Goal: Ask a question: Seek information or help from site administrators or community

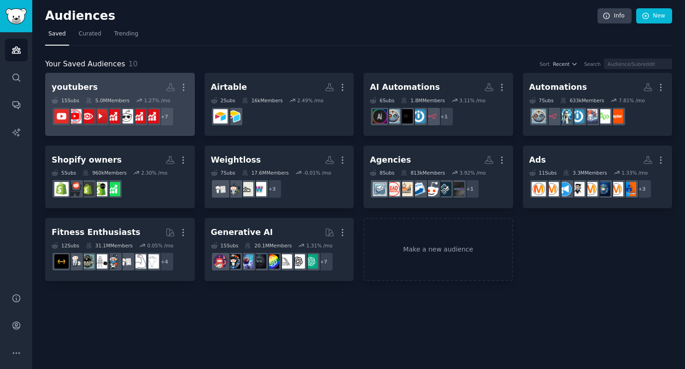
click at [116, 85] on h2 "youtubers More" at bounding box center [120, 87] width 137 height 16
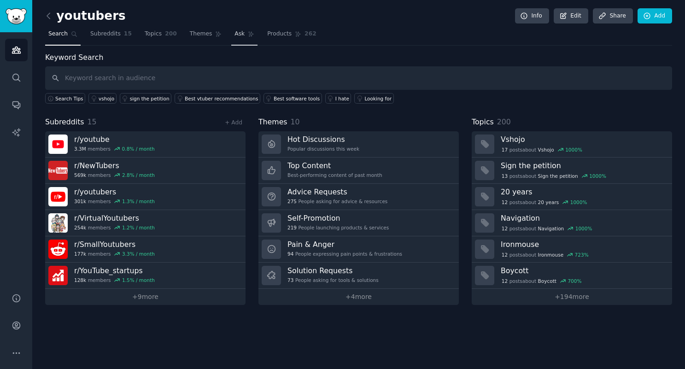
click at [236, 33] on span "Ask" at bounding box center [239, 34] width 10 height 8
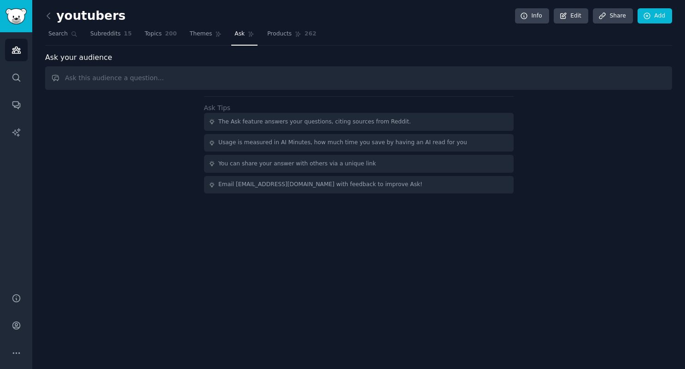
click at [153, 76] on input "text" at bounding box center [358, 77] width 627 height 23
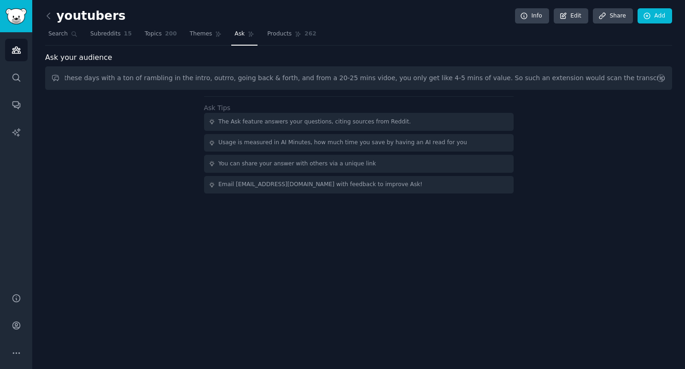
scroll to position [0, 884]
type input "what are the top pressing problems for youtube creators that could be solved wi…"
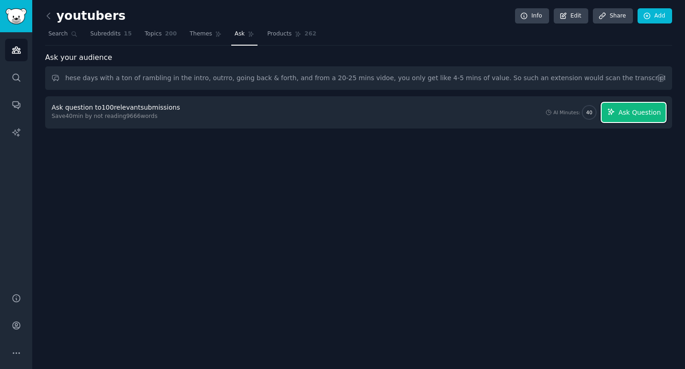
scroll to position [0, 0]
click at [644, 107] on button "Ask Question" at bounding box center [633, 112] width 64 height 19
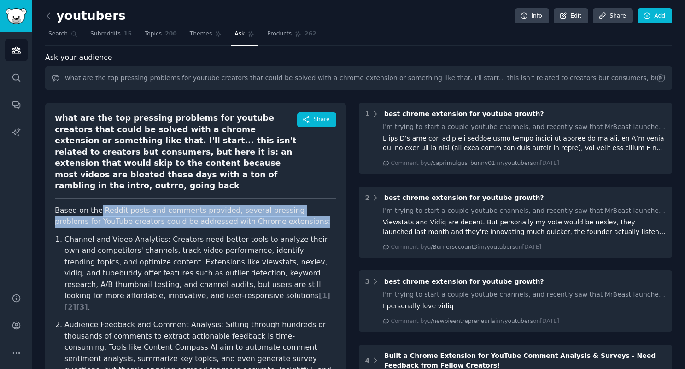
drag, startPoint x: 255, startPoint y: 208, endPoint x: 98, endPoint y: 202, distance: 156.7
click at [98, 205] on p "Based on the Reddit posts and comments provided, several pressing problems for …" at bounding box center [195, 216] width 281 height 23
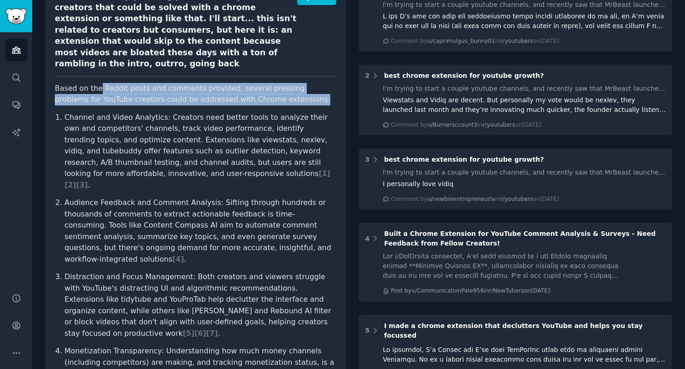
scroll to position [123, 0]
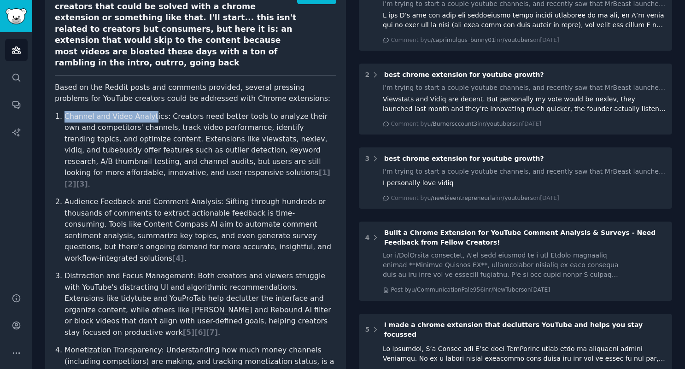
drag, startPoint x: 67, startPoint y: 105, endPoint x: 149, endPoint y: 105, distance: 82.4
click at [149, 111] on p "Channel and Video Analytics: Creators need better tools to analyze their own an…" at bounding box center [200, 150] width 272 height 79
click at [78, 118] on p "Channel and Video Analytics: Creators need better tools to analyze their own an…" at bounding box center [200, 150] width 272 height 79
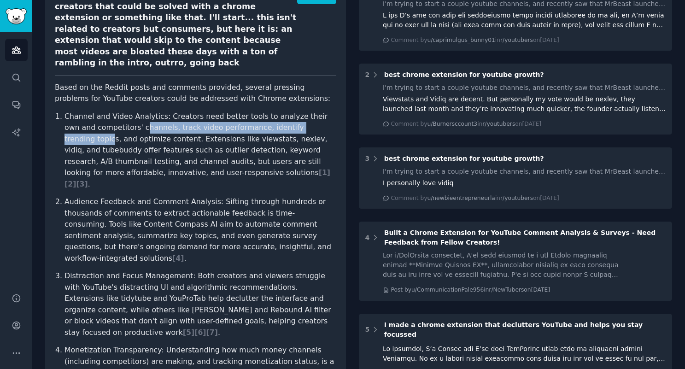
drag, startPoint x: 153, startPoint y: 118, endPoint x: 298, endPoint y: 116, distance: 145.5
click at [298, 116] on p "Channel and Video Analytics: Creators need better tools to analyze their own an…" at bounding box center [200, 150] width 272 height 79
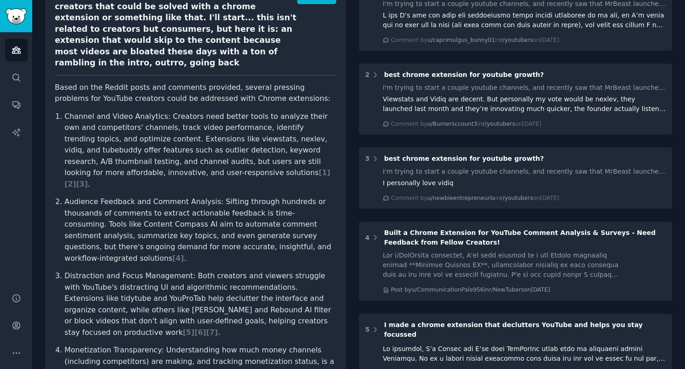
click at [184, 127] on p "Channel and Video Analytics: Creators need better tools to analyze their own an…" at bounding box center [200, 150] width 272 height 79
click at [212, 127] on p "Channel and Video Analytics: Creators need better tools to analyze their own an…" at bounding box center [200, 150] width 272 height 79
drag, startPoint x: 124, startPoint y: 139, endPoint x: 173, endPoint y: 140, distance: 49.3
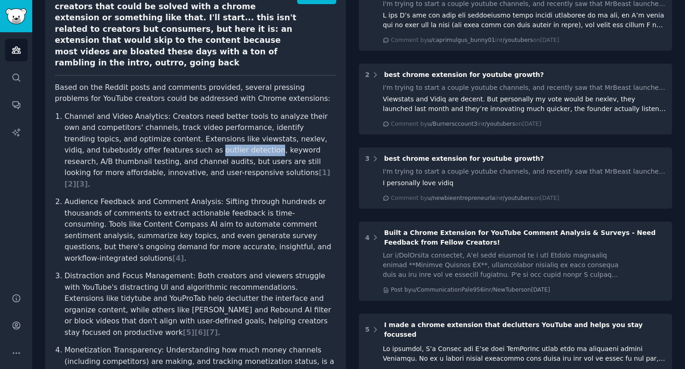
click at [173, 140] on p "Channel and Video Analytics: Creators need better tools to analyze their own an…" at bounding box center [200, 150] width 272 height 79
drag, startPoint x: 70, startPoint y: 151, endPoint x: 285, endPoint y: 152, distance: 214.5
click at [285, 152] on p "Channel and Video Analytics: Creators need better tools to analyze their own an…" at bounding box center [200, 150] width 272 height 79
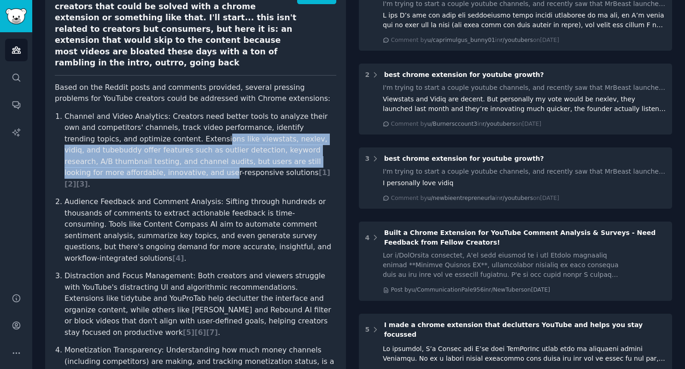
drag, startPoint x: 316, startPoint y: 148, endPoint x: 144, endPoint y: 128, distance: 172.9
click at [145, 128] on p "Channel and Video Analytics: Creators need better tools to analyze their own an…" at bounding box center [200, 150] width 272 height 79
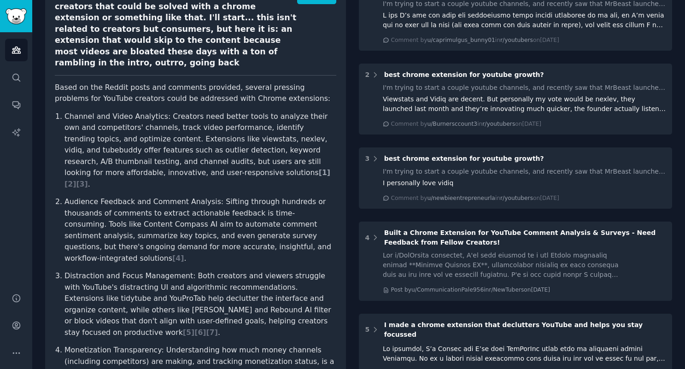
click at [319, 168] on span "[ 1 ]" at bounding box center [325, 172] width 12 height 9
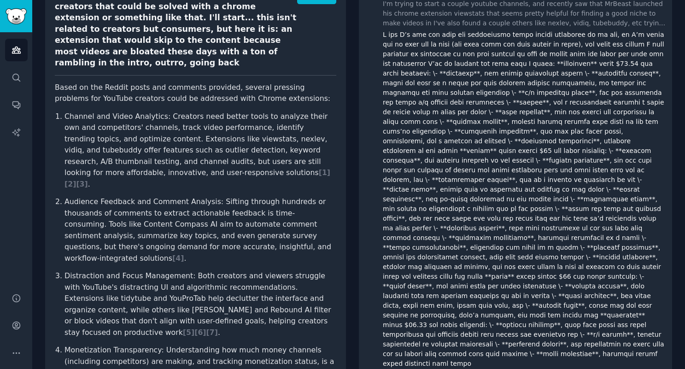
scroll to position [103, 0]
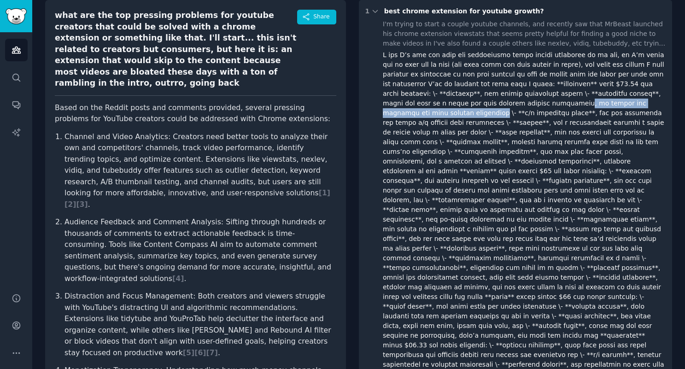
drag, startPoint x: 642, startPoint y: 104, endPoint x: 492, endPoint y: 103, distance: 150.1
click at [492, 103] on div at bounding box center [524, 219] width 283 height 338
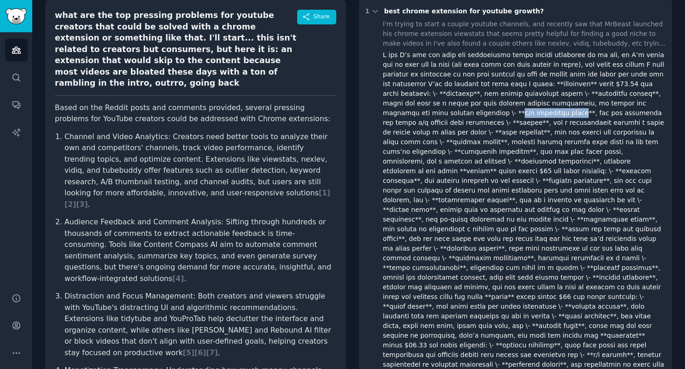
drag, startPoint x: 393, startPoint y: 112, endPoint x: 451, endPoint y: 113, distance: 57.6
click at [451, 113] on div at bounding box center [524, 219] width 283 height 338
click at [395, 134] on div at bounding box center [524, 219] width 283 height 338
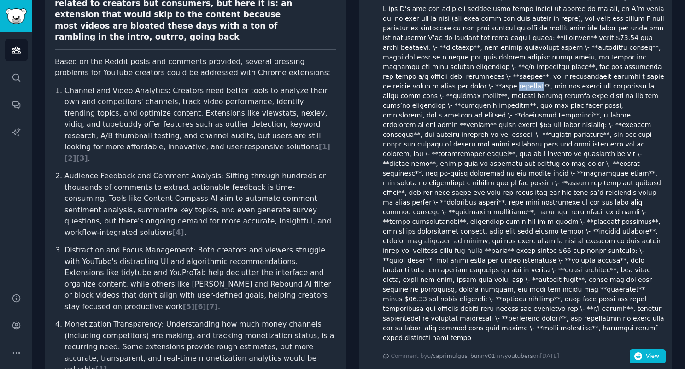
scroll to position [150, 0]
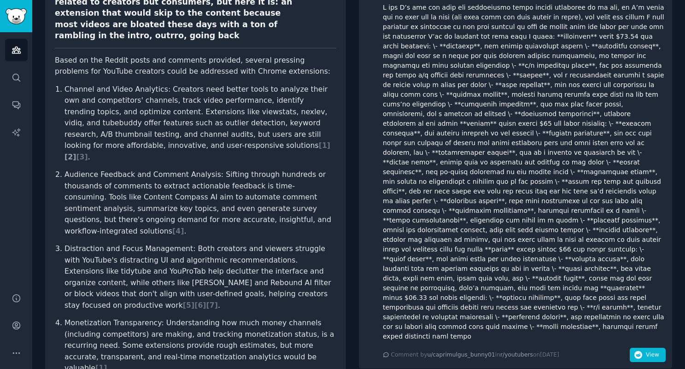
click at [76, 152] on span "[ 2 ]" at bounding box center [70, 156] width 12 height 9
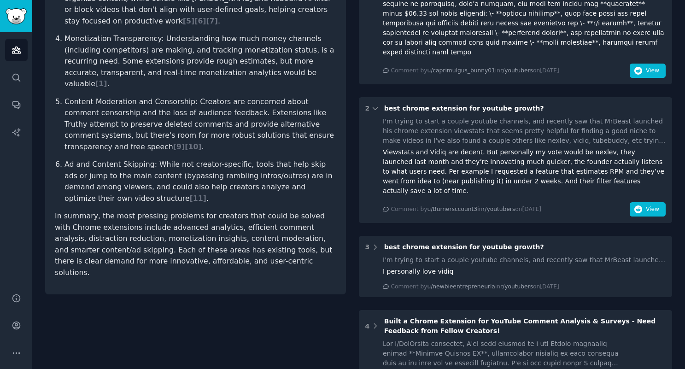
scroll to position [512, 0]
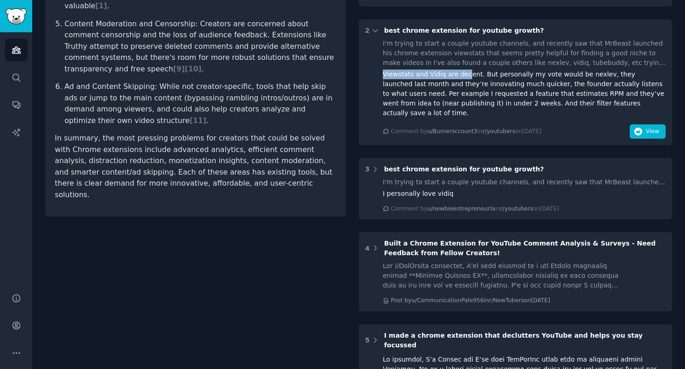
drag, startPoint x: 389, startPoint y: 54, endPoint x: 470, endPoint y: 54, distance: 81.9
click at [470, 70] on div "Viewstats and Vidiq are decent. But personally my vote would be nexlev, they la…" at bounding box center [524, 94] width 283 height 48
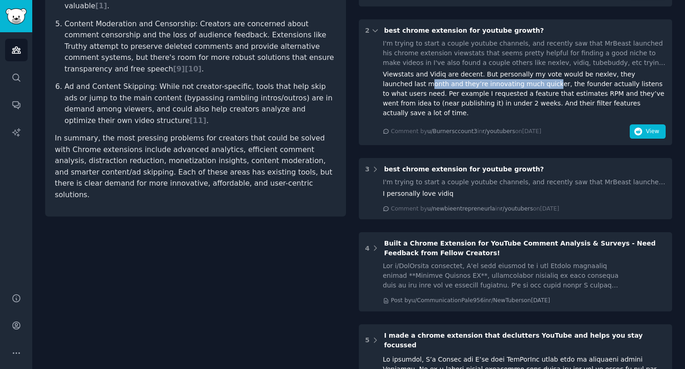
drag, startPoint x: 393, startPoint y: 65, endPoint x: 510, endPoint y: 64, distance: 116.9
click at [510, 70] on div "Viewstats and Vidiq are decent. But personally my vote would be nexlev, they la…" at bounding box center [524, 94] width 283 height 48
drag, startPoint x: 390, startPoint y: 75, endPoint x: 474, endPoint y: 75, distance: 83.8
click at [474, 75] on div "Viewstats and Vidiq are decent. But personally my vote would be nexlev, they la…" at bounding box center [524, 94] width 283 height 48
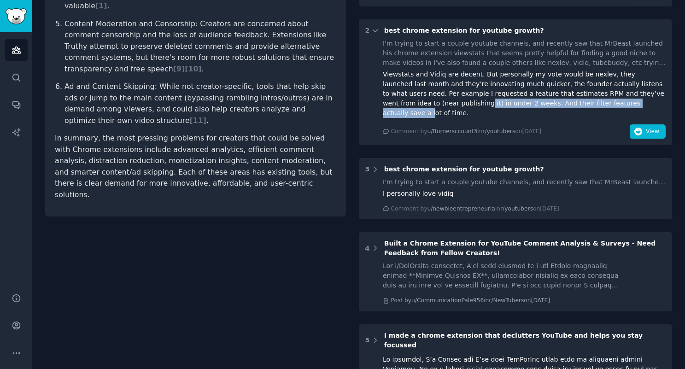
drag, startPoint x: 452, startPoint y: 83, endPoint x: 599, endPoint y: 85, distance: 147.8
click at [599, 85] on div "Viewstats and Vidiq are decent. But personally my vote would be nexlev, they la…" at bounding box center [524, 94] width 283 height 48
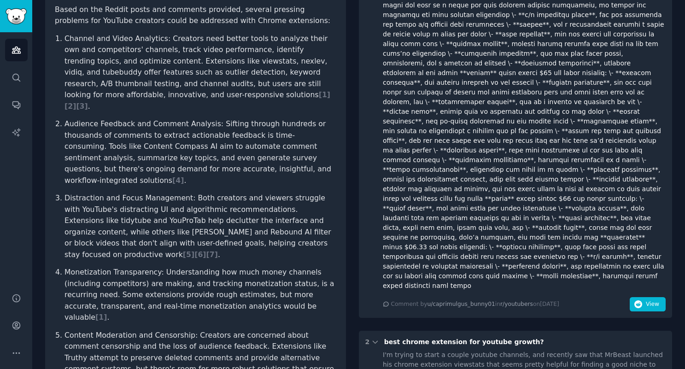
scroll to position [198, 0]
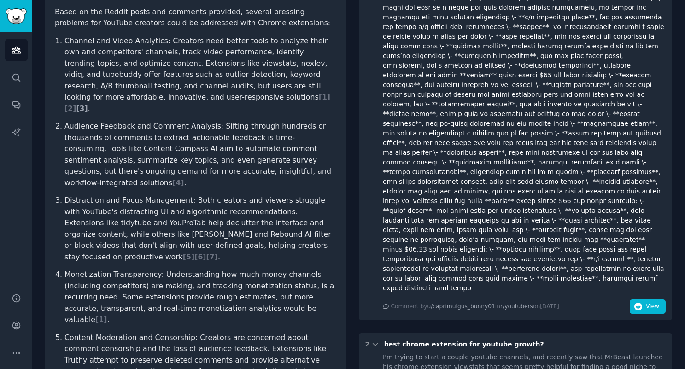
click at [87, 104] on span "[ 3 ]" at bounding box center [82, 108] width 12 height 9
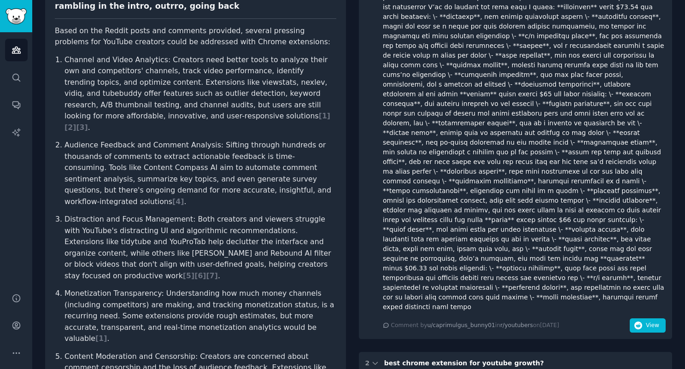
scroll to position [179, 0]
drag, startPoint x: 65, startPoint y: 122, endPoint x: 138, endPoint y: 123, distance: 72.3
click at [138, 140] on p "Audience Feedback and Comment Analysis: Sifting through hundreds or thousands o…" at bounding box center [200, 174] width 272 height 68
click at [184, 198] on span "[ 4 ]" at bounding box center [178, 202] width 12 height 9
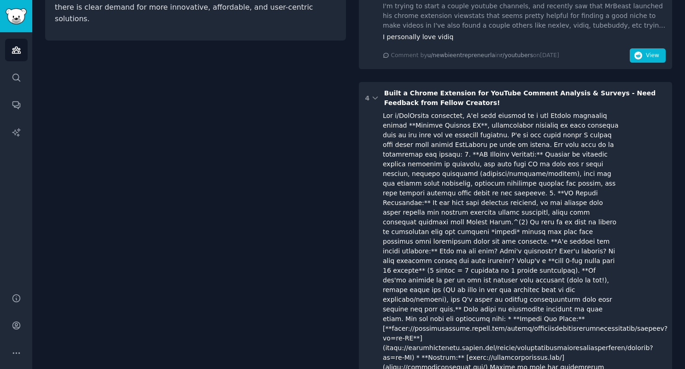
scroll to position [741, 0]
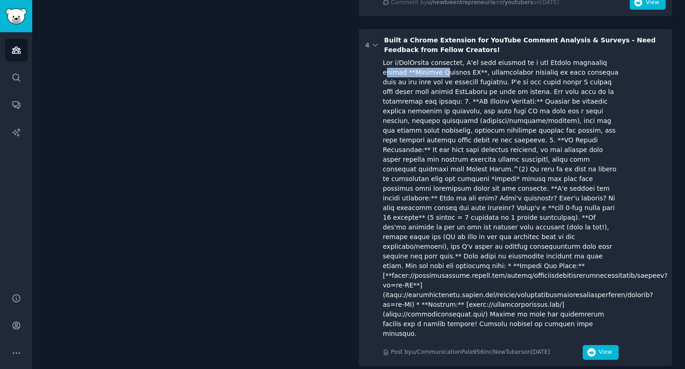
drag, startPoint x: 412, startPoint y: 45, endPoint x: 444, endPoint y: 46, distance: 31.8
click at [444, 58] on div at bounding box center [501, 198] width 236 height 280
drag, startPoint x: 434, startPoint y: 52, endPoint x: 482, endPoint y: 52, distance: 47.9
click at [482, 58] on div at bounding box center [501, 198] width 236 height 280
drag, startPoint x: 431, startPoint y: 61, endPoint x: 504, endPoint y: 61, distance: 72.3
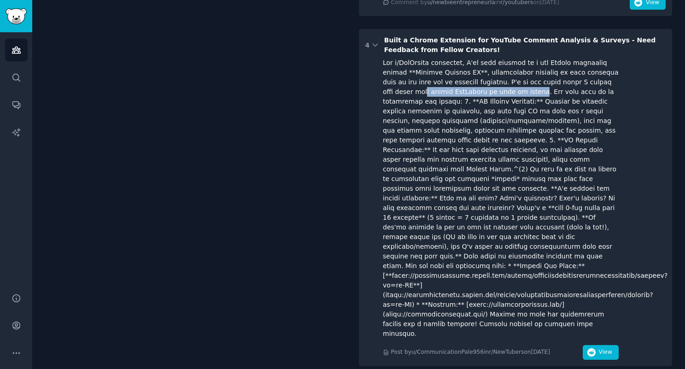
click at [504, 61] on div at bounding box center [501, 198] width 236 height 280
click at [598, 348] on span "View" at bounding box center [604, 352] width 13 height 8
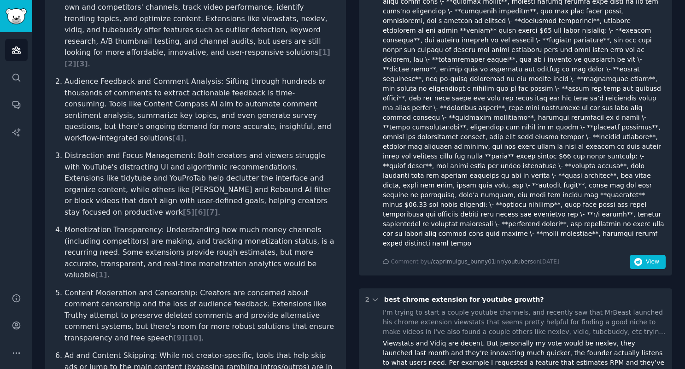
scroll to position [240, 0]
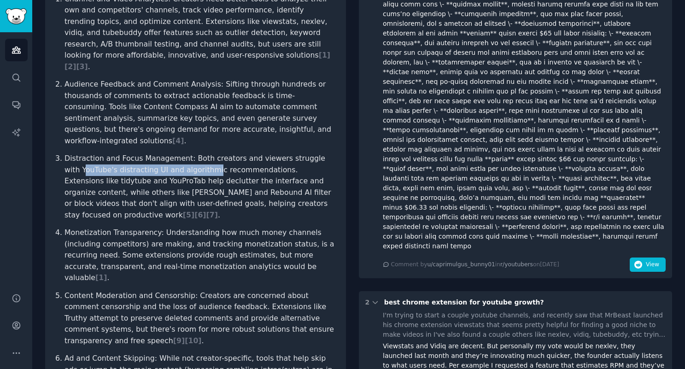
drag, startPoint x: 67, startPoint y: 137, endPoint x: 192, endPoint y: 137, distance: 125.2
click at [192, 153] on p "Distraction and Focus Management: Both creators and viewers struggle with YouTu…" at bounding box center [200, 187] width 272 height 68
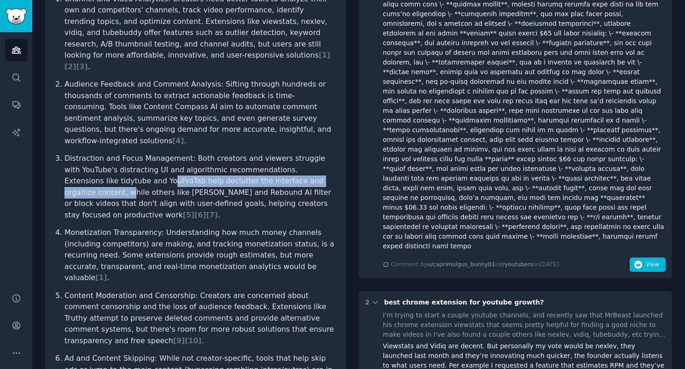
drag, startPoint x: 85, startPoint y: 145, endPoint x: 284, endPoint y: 149, distance: 199.4
click at [284, 153] on p "Distraction and Focus Management: Both creators and viewers struggle with YouTu…" at bounding box center [200, 187] width 272 height 68
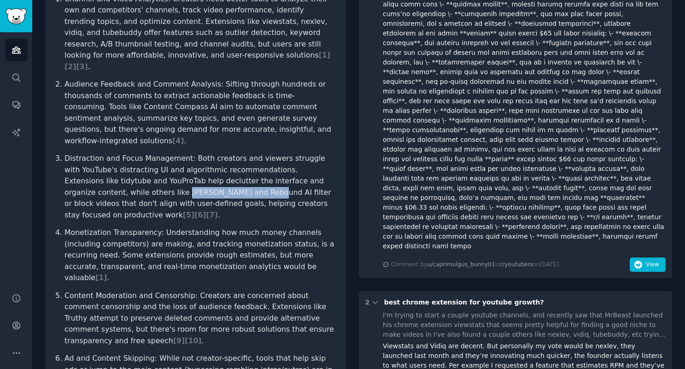
drag, startPoint x: 65, startPoint y: 158, endPoint x: 141, endPoint y: 157, distance: 75.5
click at [141, 157] on p "Distraction and Focus Management: Both creators and viewers struggle with YouTu…" at bounding box center [200, 187] width 272 height 68
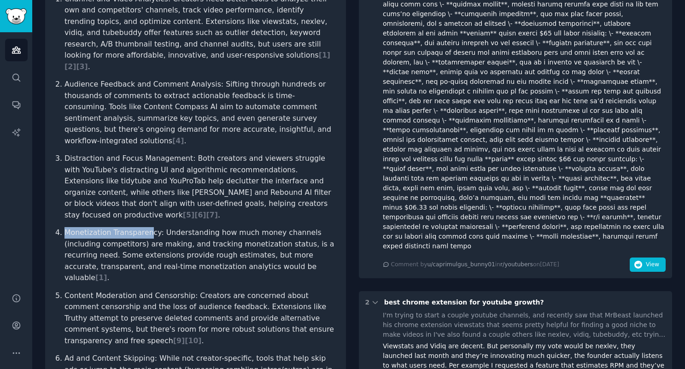
drag, startPoint x: 67, startPoint y: 186, endPoint x: 146, endPoint y: 189, distance: 79.7
click at [146, 227] on p "Monetization Transparency: Understanding how much money channels (including com…" at bounding box center [200, 255] width 272 height 57
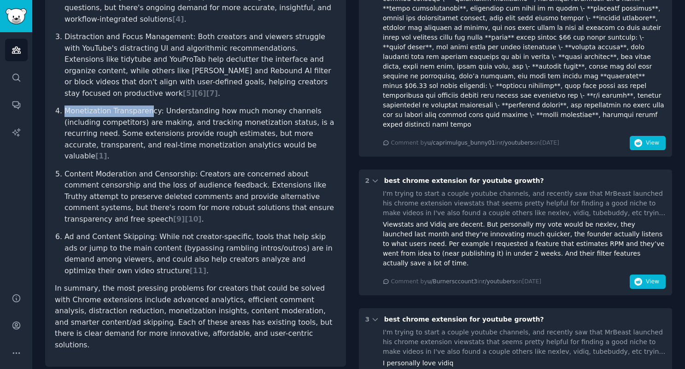
scroll to position [368, 0]
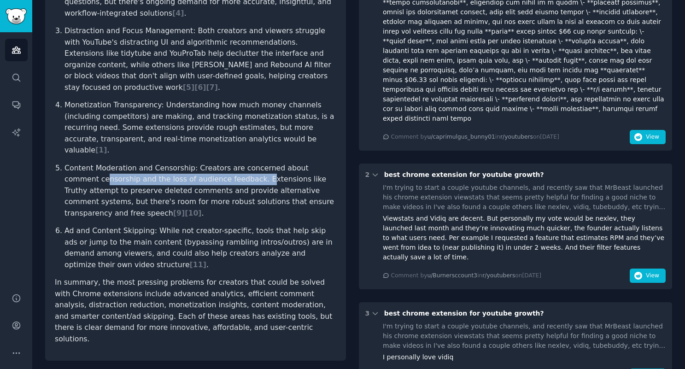
drag, startPoint x: 95, startPoint y: 121, endPoint x: 223, endPoint y: 123, distance: 128.5
click at [223, 163] on p "Content Moderation and Censorship: Creators are concerned about comment censors…" at bounding box center [200, 191] width 272 height 57
click at [282, 163] on p "Content Moderation and Censorship: Creators are concerned about comment censors…" at bounding box center [200, 191] width 272 height 57
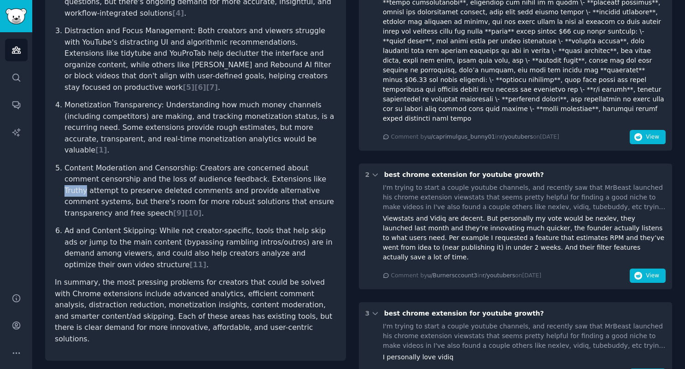
click at [282, 163] on p "Content Moderation and Censorship: Creators are concerned about comment censors…" at bounding box center [200, 191] width 272 height 57
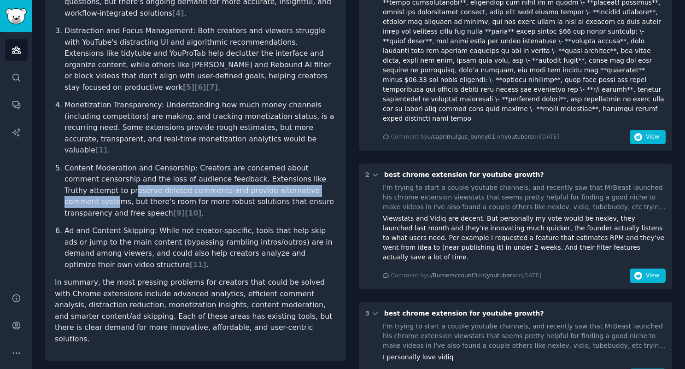
drag, startPoint x: 125, startPoint y: 134, endPoint x: 285, endPoint y: 134, distance: 160.7
click at [285, 163] on p "Content Moderation and Censorship: Creators are concerned about comment censors…" at bounding box center [200, 191] width 272 height 57
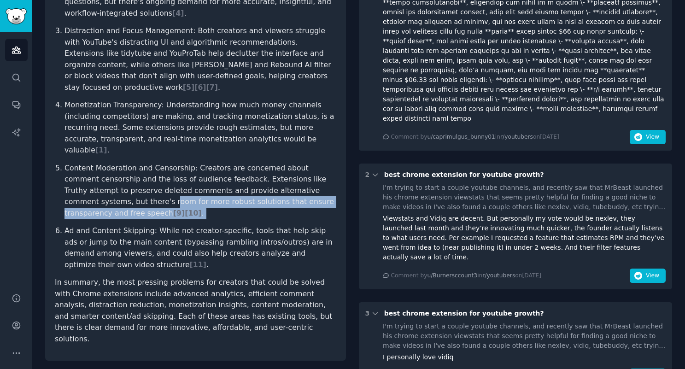
drag, startPoint x: 69, startPoint y: 146, endPoint x: 272, endPoint y: 152, distance: 203.6
click at [256, 151] on ol "Channel and Video Analytics: Creators need better tools to analyze their own an…" at bounding box center [195, 68] width 281 height 405
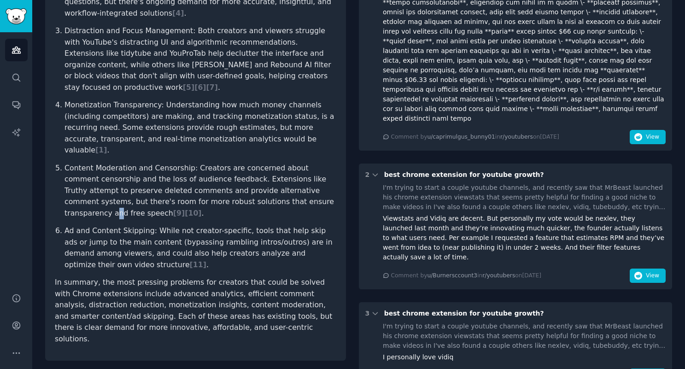
click at [260, 163] on p "Content Moderation and Censorship: Creators are concerned about comment censors…" at bounding box center [200, 191] width 272 height 57
click at [185, 209] on span "[ 9 ]" at bounding box center [179, 213] width 12 height 9
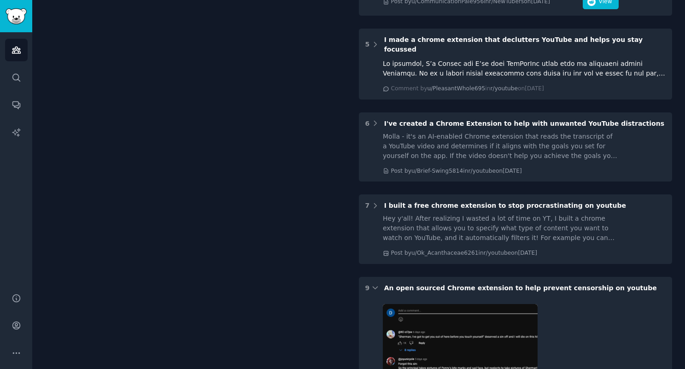
scroll to position [1309, 0]
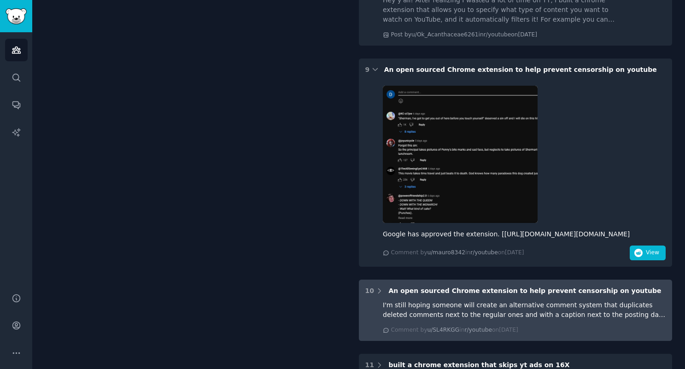
click at [649, 300] on div "I'm still hoping someone will create an alternative comment system that duplica…" at bounding box center [524, 309] width 283 height 19
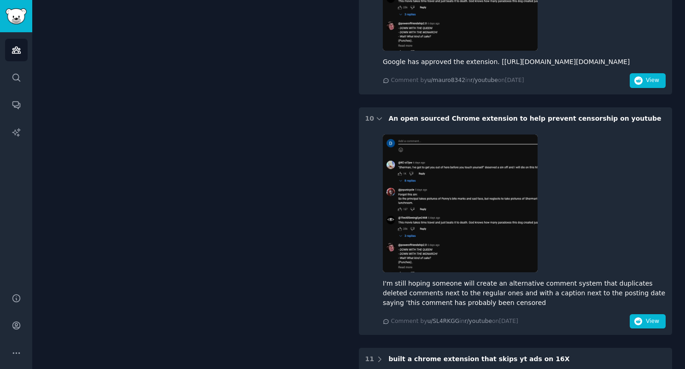
scroll to position [1486, 0]
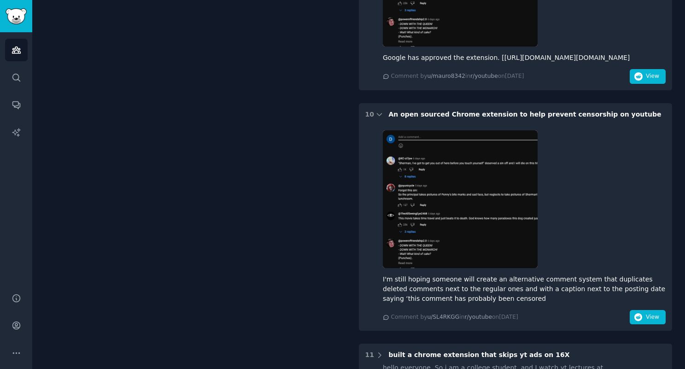
click at [455, 274] on div "I'm still hoping someone will create an alternative comment system that duplica…" at bounding box center [524, 288] width 283 height 29
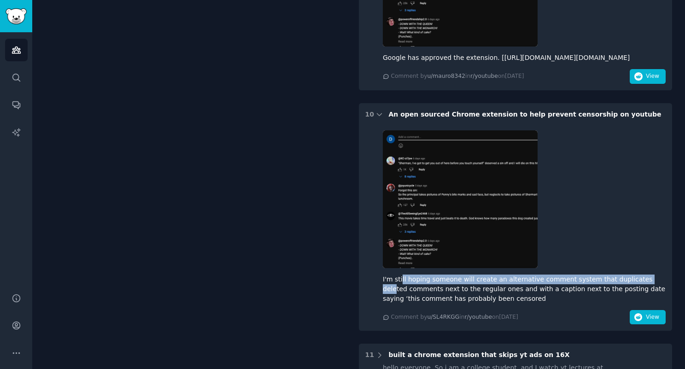
drag, startPoint x: 556, startPoint y: 258, endPoint x: 405, endPoint y: 259, distance: 151.0
click at [405, 274] on div "I'm still hoping someone will create an alternative comment system that duplica…" at bounding box center [524, 288] width 283 height 29
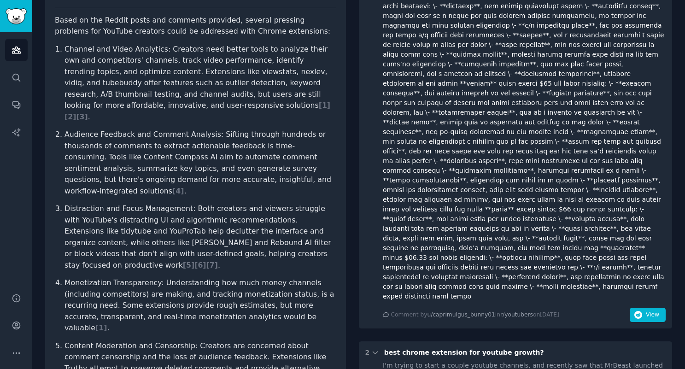
scroll to position [194, 0]
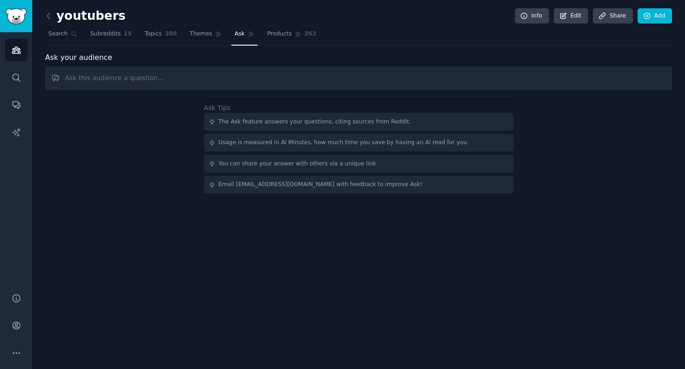
click at [141, 78] on input "text" at bounding box center [358, 77] width 627 height 23
click at [94, 82] on input "text" at bounding box center [358, 77] width 627 height 23
click at [69, 33] on link "Search" at bounding box center [62, 36] width 35 height 19
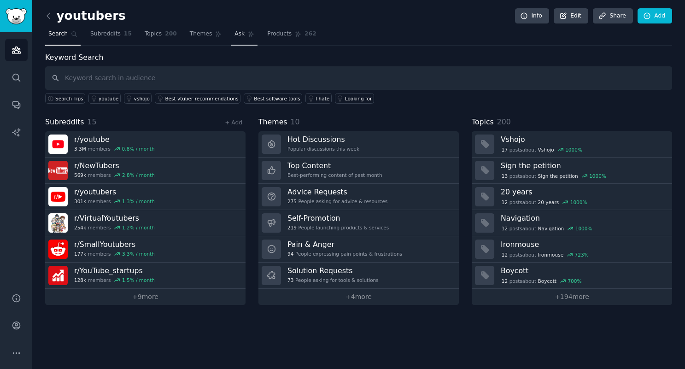
click at [239, 33] on span "Ask" at bounding box center [239, 34] width 10 height 8
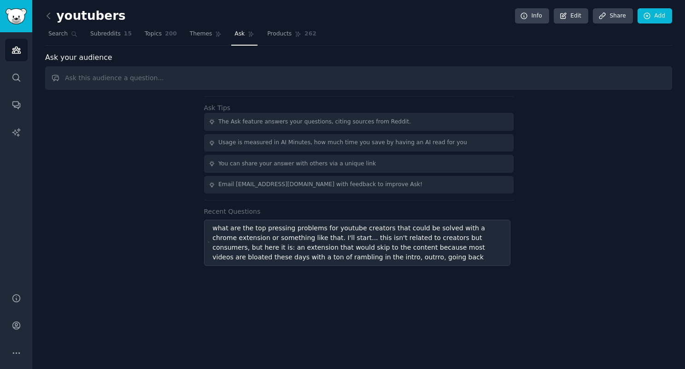
click at [282, 246] on div "what are the top pressing problems for youtube creators that could be solved wi…" at bounding box center [359, 242] width 294 height 39
type input "what are the top pressing problems for youtube creators that could be solved wi…"
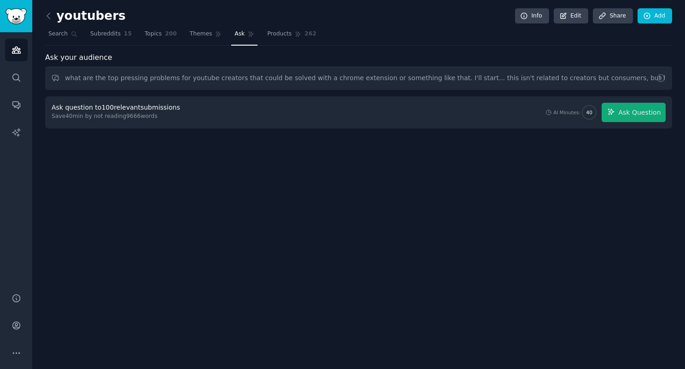
click at [191, 116] on div "Ask question to 100 relevant submissions Save 40 min by not reading 9666 words …" at bounding box center [359, 112] width 614 height 19
drag, startPoint x: 626, startPoint y: 111, endPoint x: 616, endPoint y: 115, distance: 10.2
click at [626, 111] on span "Ask Question" at bounding box center [639, 113] width 42 height 10
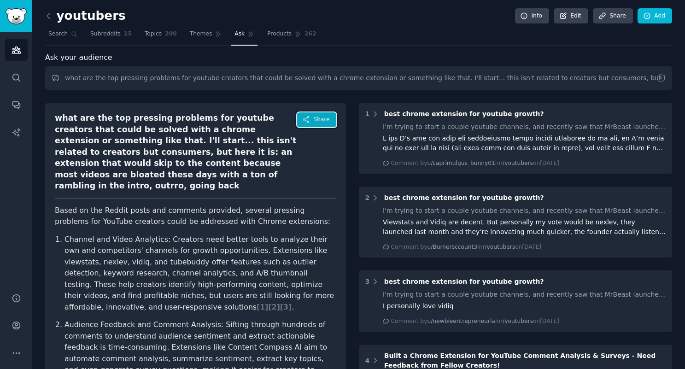
click at [310, 119] on icon "button" at bounding box center [306, 120] width 8 height 8
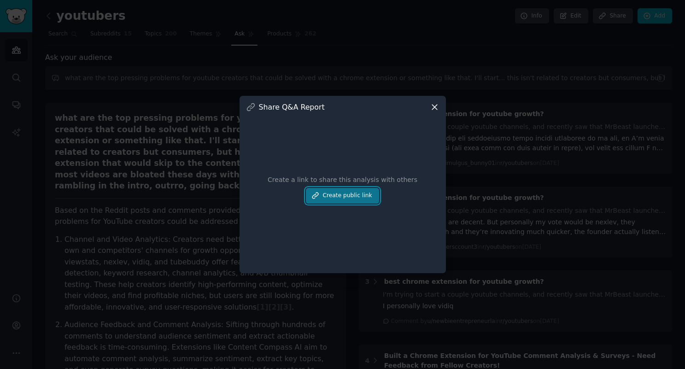
click at [332, 192] on button "Create public link" at bounding box center [342, 196] width 73 height 16
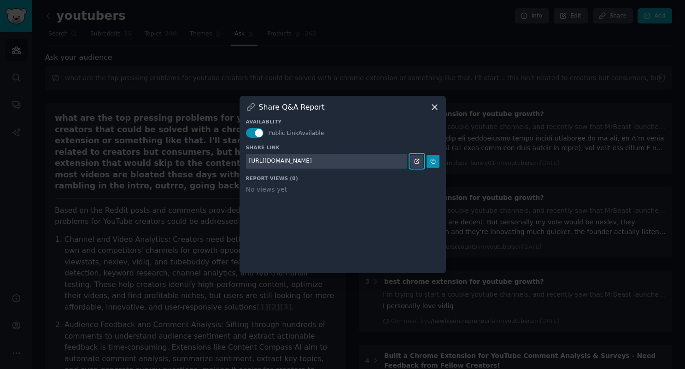
click at [418, 160] on icon at bounding box center [416, 161] width 6 height 6
click at [435, 106] on icon at bounding box center [435, 107] width 10 height 10
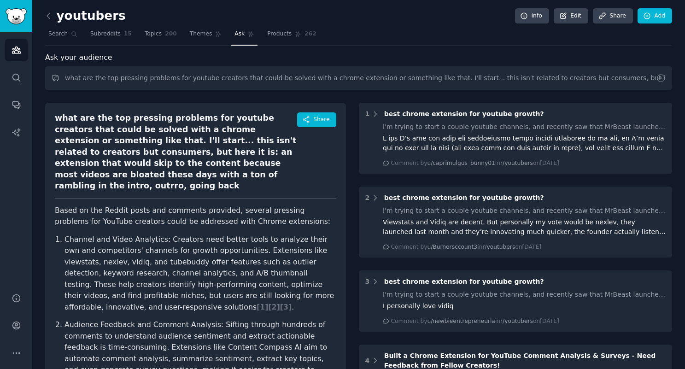
drag, startPoint x: 208, startPoint y: 39, endPoint x: 209, endPoint y: 46, distance: 7.0
click at [208, 39] on link "Themes" at bounding box center [205, 36] width 39 height 19
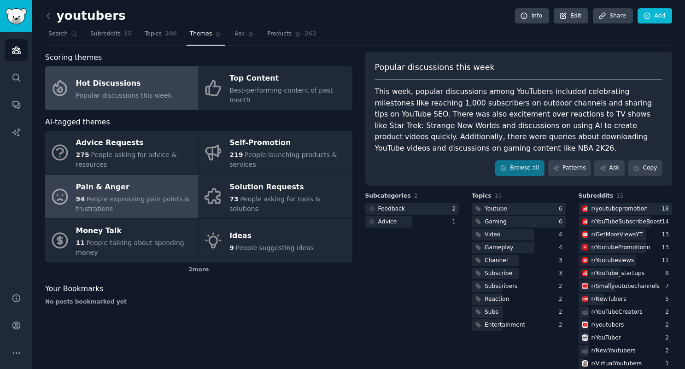
click at [123, 184] on div "Pain & Anger" at bounding box center [135, 187] width 118 height 15
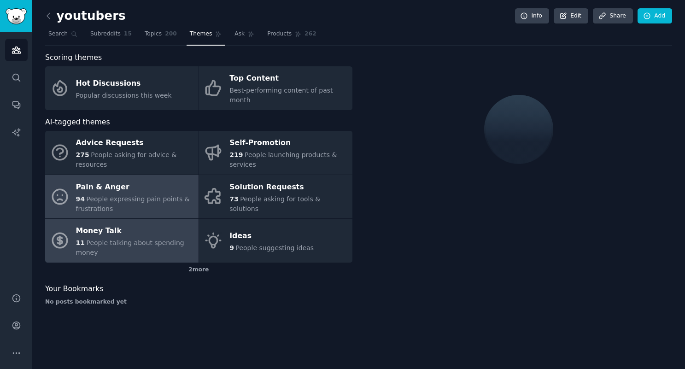
click at [107, 227] on div "Money Talk" at bounding box center [135, 231] width 118 height 15
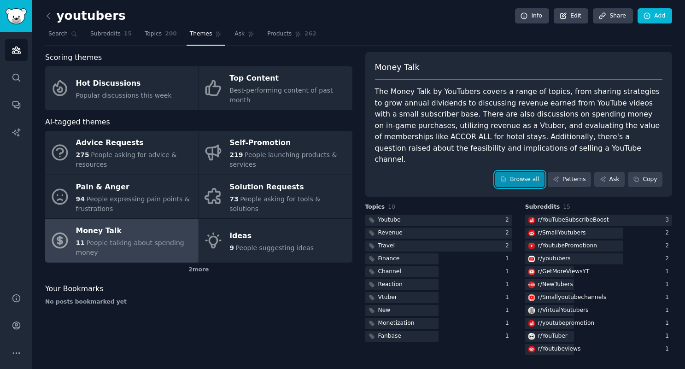
click at [516, 172] on link "Browse all" at bounding box center [519, 180] width 49 height 16
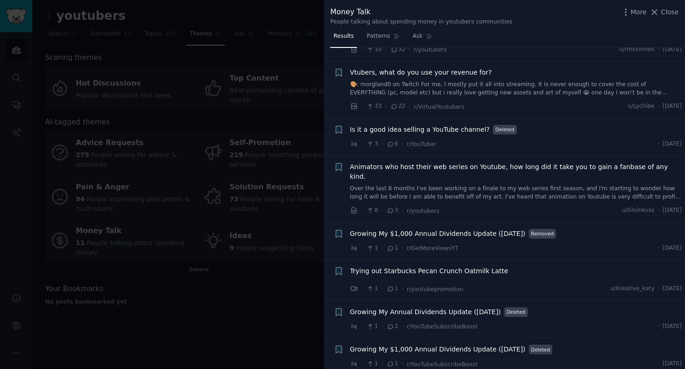
scroll to position [197, 0]
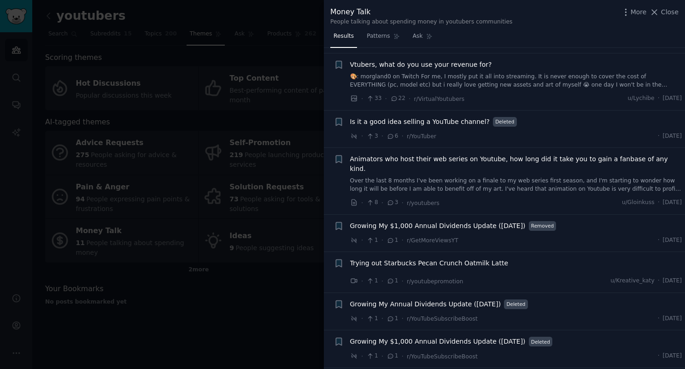
click at [249, 311] on div at bounding box center [342, 184] width 685 height 369
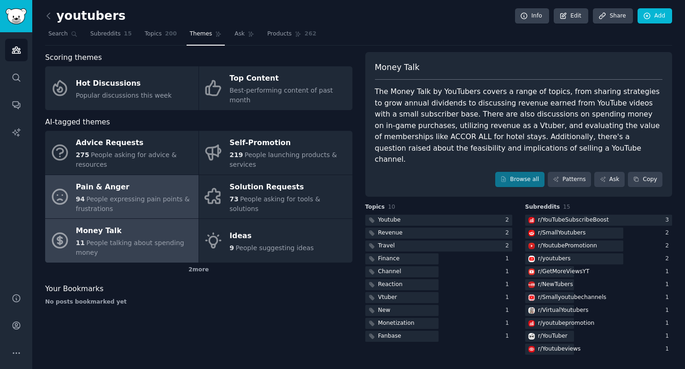
drag, startPoint x: 130, startPoint y: 193, endPoint x: 147, endPoint y: 205, distance: 20.4
click at [130, 194] on div "94 People expressing pain points & frustrations" at bounding box center [135, 203] width 118 height 19
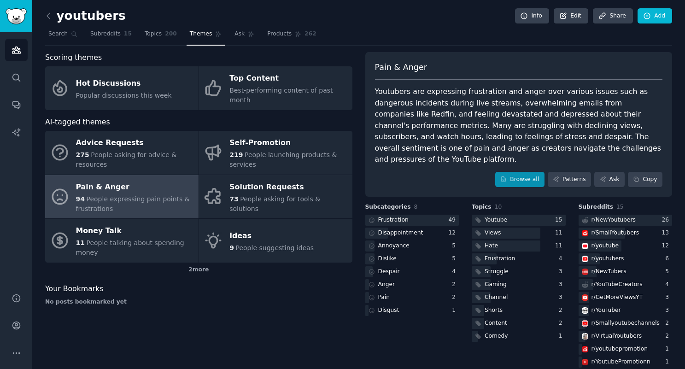
drag, startPoint x: 465, startPoint y: 113, endPoint x: 510, endPoint y: 164, distance: 68.8
click at [465, 113] on div "Youtubers are expressing frustration and anger over various issues such as dang…" at bounding box center [519, 125] width 288 height 79
click at [526, 172] on link "Browse all" at bounding box center [519, 180] width 49 height 16
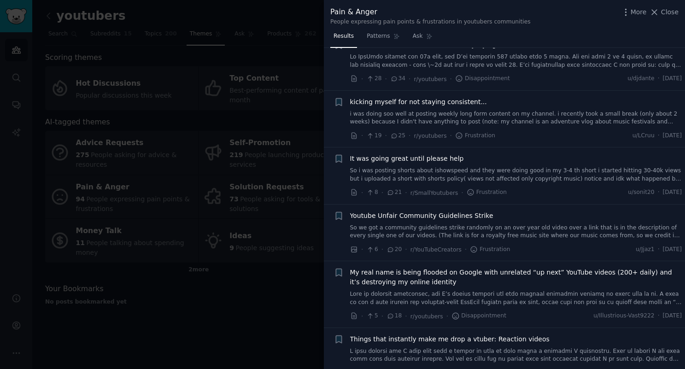
scroll to position [513, 0]
